Goal: Task Accomplishment & Management: Manage account settings

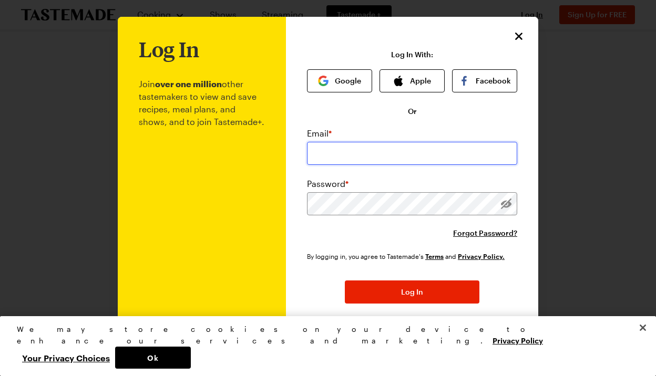
type input "[EMAIL_ADDRESS][DOMAIN_NAME]"
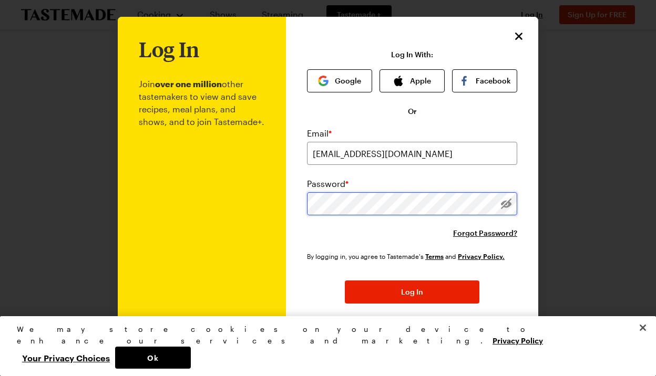
click at [412, 293] on button "Log In" at bounding box center [412, 292] width 135 height 23
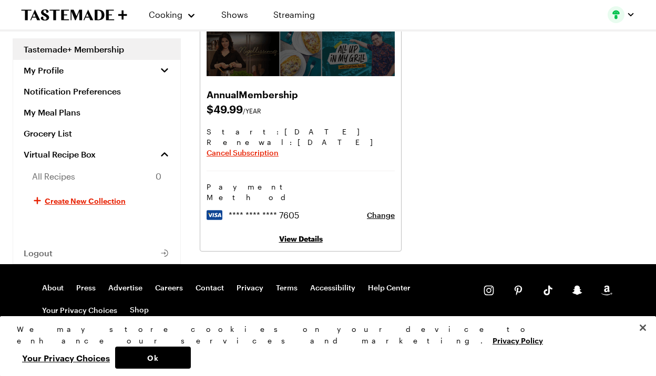
scroll to position [137, 0]
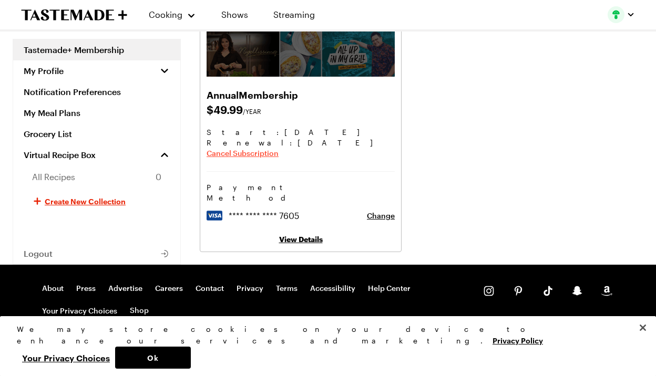
click at [264, 153] on span "Cancel Subscription" at bounding box center [243, 153] width 72 height 11
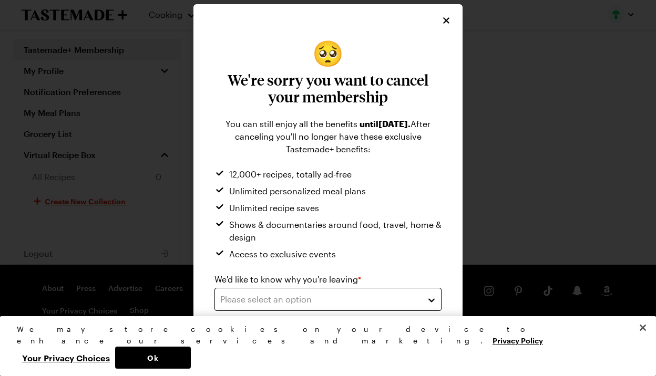
click at [271, 296] on div "Please select an option" at bounding box center [320, 299] width 200 height 13
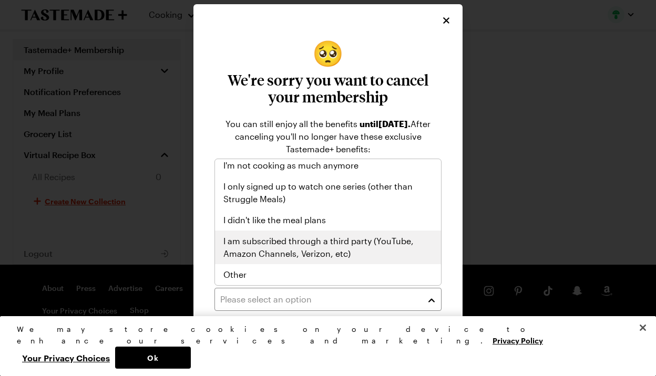
scroll to position [122, 0]
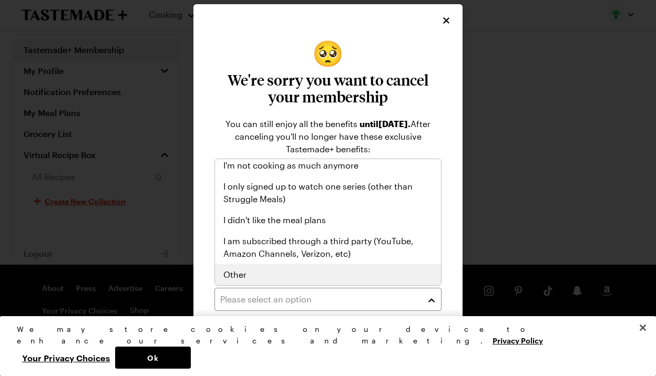
click at [305, 275] on div "Other" at bounding box center [327, 275] width 209 height 13
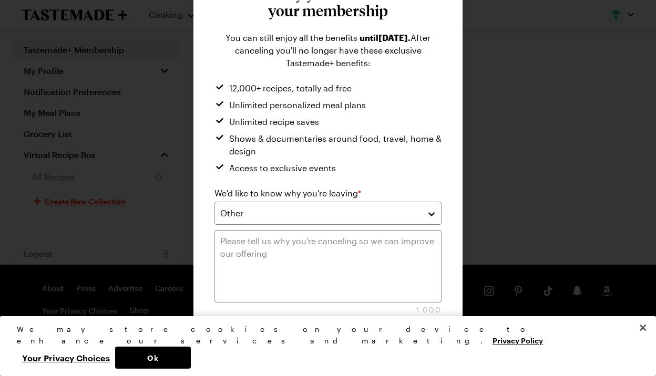
scroll to position [82, 0]
click at [287, 255] on textarea at bounding box center [327, 266] width 227 height 73
type textarea "m"
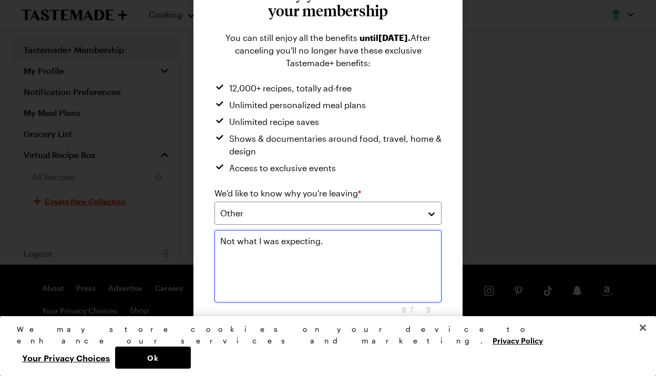
type textarea "Not what I was expecting."
click at [365, 338] on button "Submit" at bounding box center [385, 347] width 111 height 23
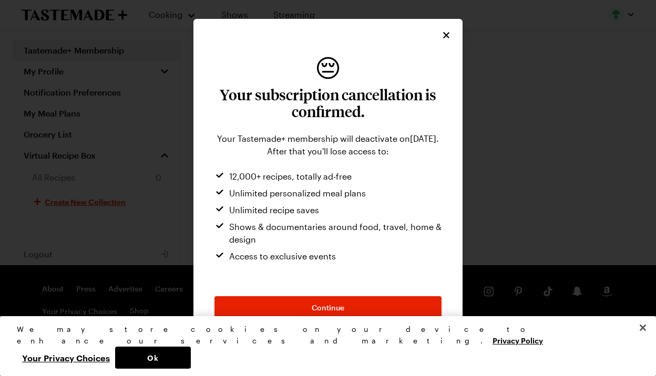
scroll to position [0, 0]
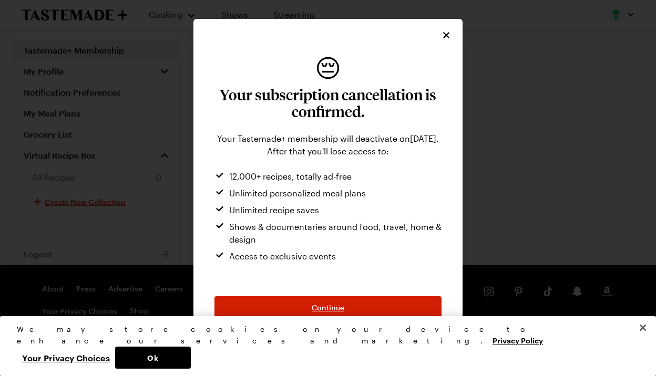
click at [326, 305] on span "Continue" at bounding box center [328, 308] width 33 height 11
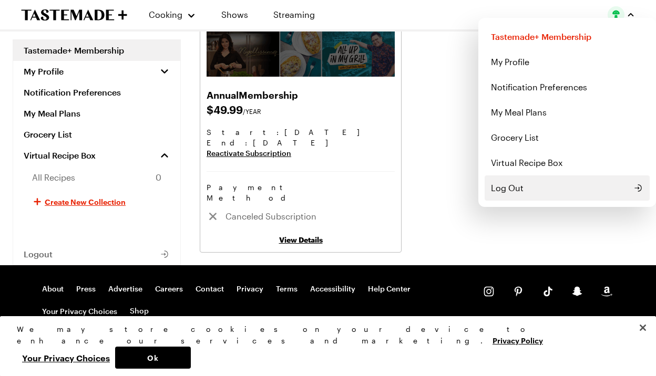
click at [505, 191] on span "Log Out" at bounding box center [507, 188] width 33 height 13
